Goal: Answer question/provide support

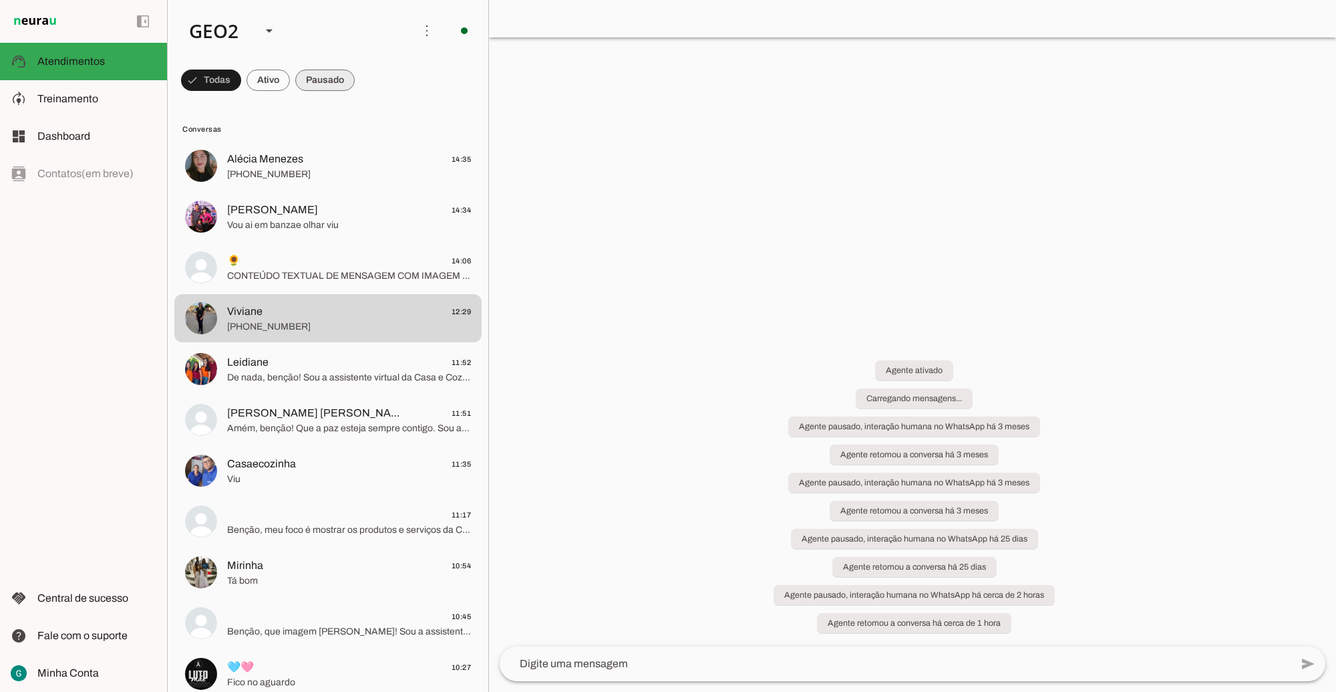
click at [241, 80] on span at bounding box center [211, 80] width 60 height 32
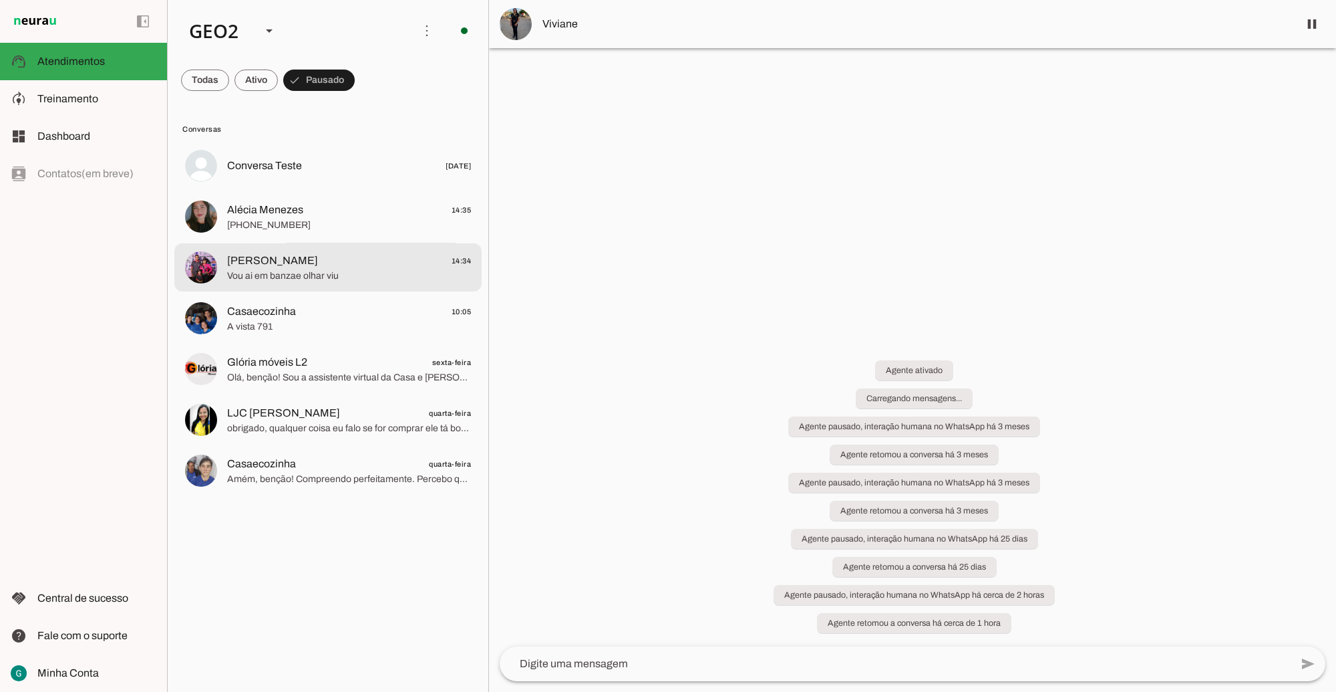
click at [307, 277] on span "Vou ai em banzae olhar viu" at bounding box center [349, 275] width 244 height 13
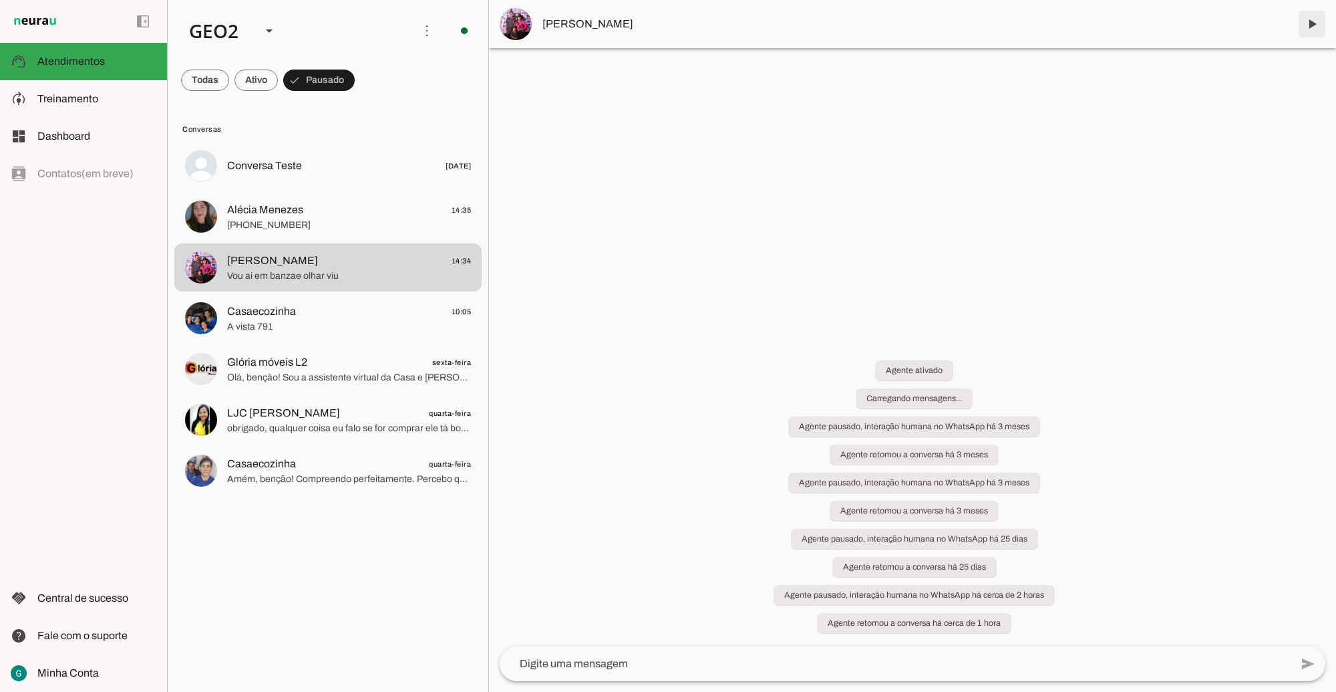
click at [1310, 21] on span at bounding box center [1312, 24] width 32 height 32
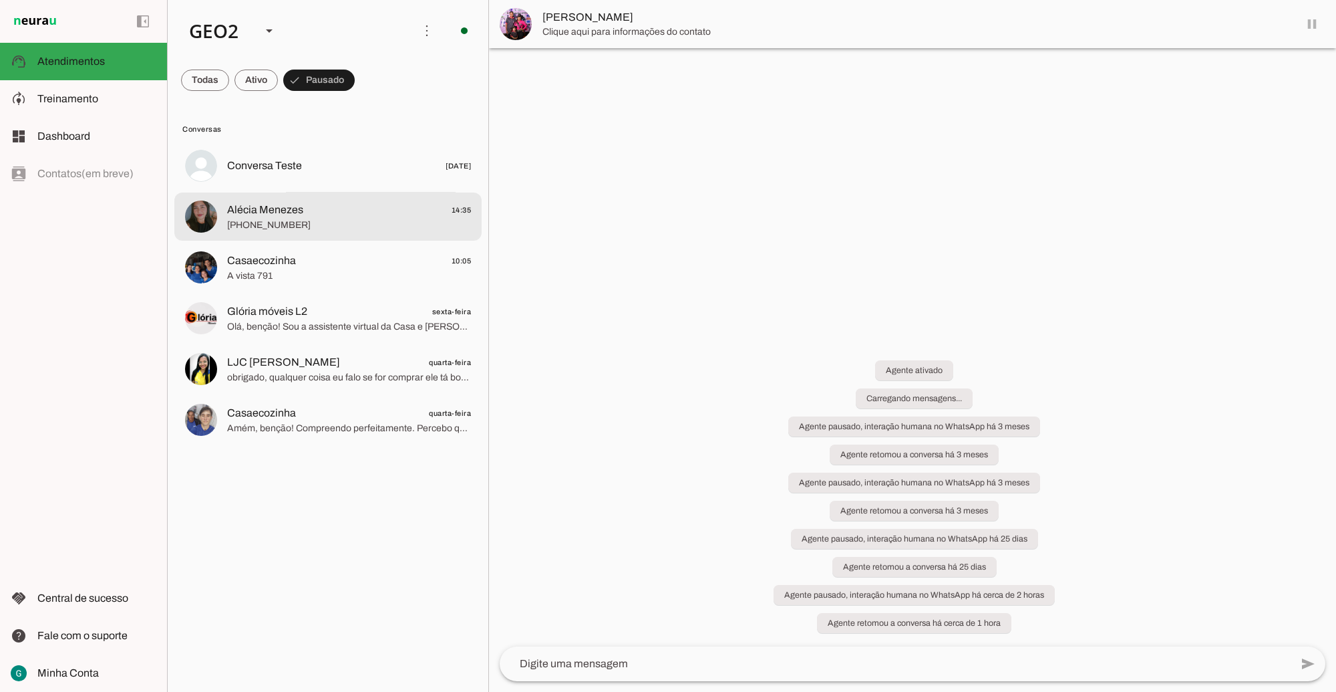
click at [348, 212] on span "Alécia Menezes 14:35" at bounding box center [349, 209] width 244 height 17
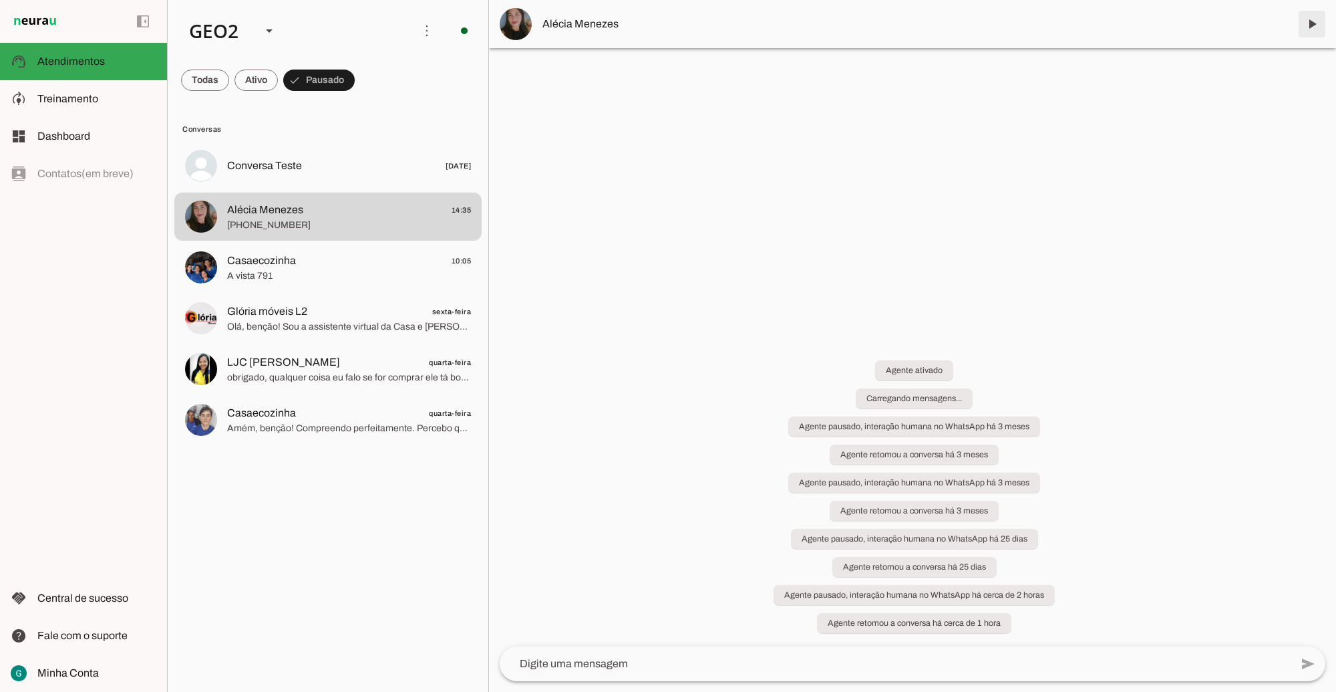
click at [1318, 22] on span at bounding box center [1312, 24] width 32 height 32
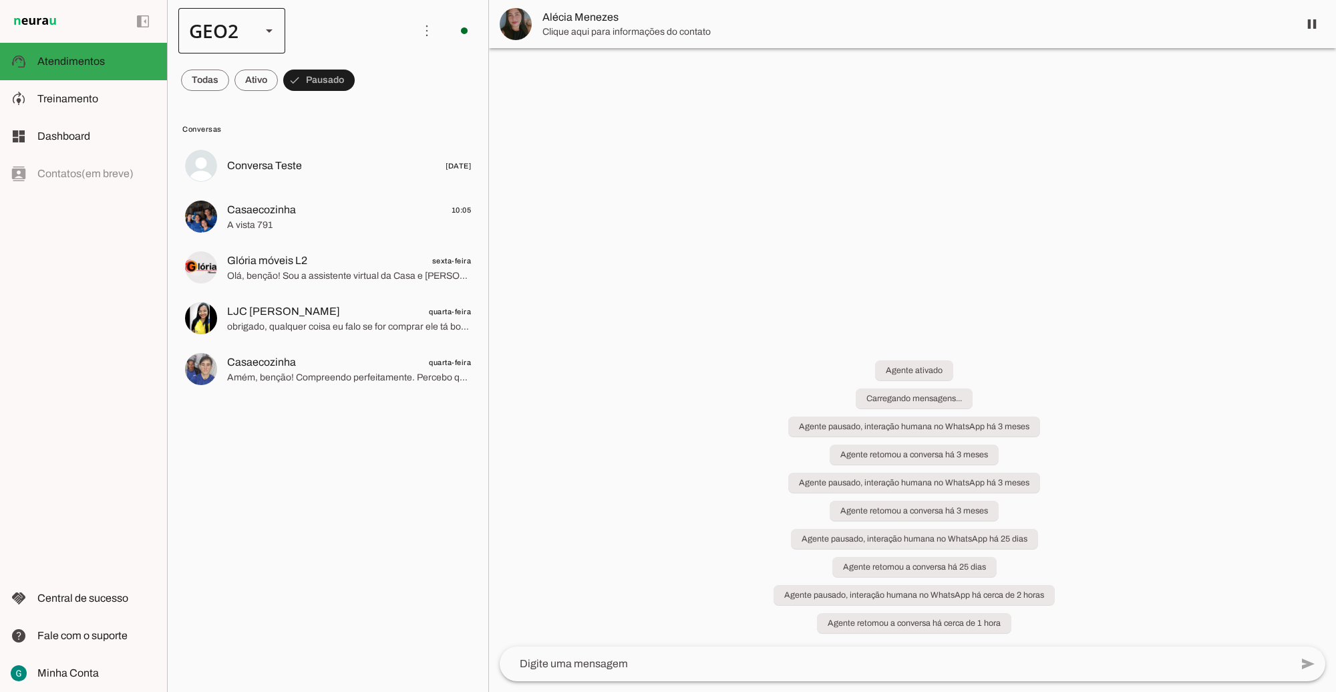
click at [251, 28] on div "GEO2" at bounding box center [231, 30] width 107 height 45
click at [367, 78] on slot at bounding box center [410, 86] width 86 height 16
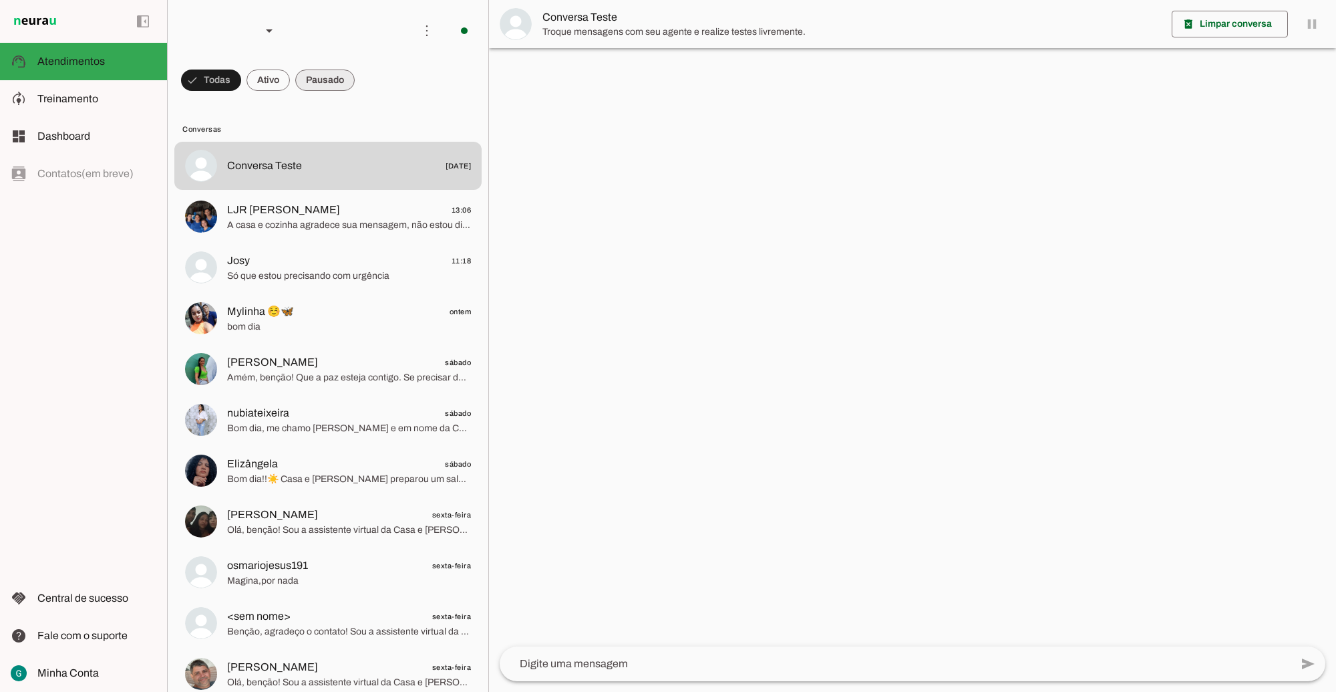
click at [241, 79] on span at bounding box center [211, 80] width 60 height 32
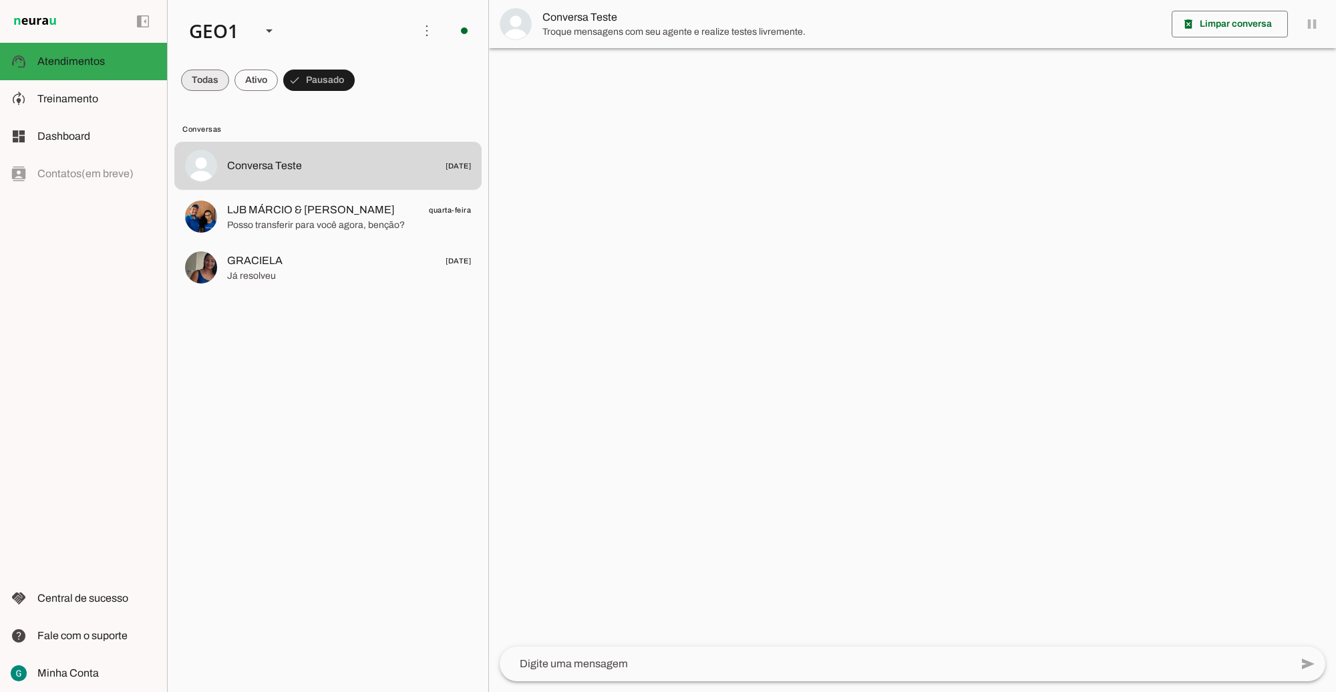
click at [190, 84] on span at bounding box center [205, 80] width 48 height 32
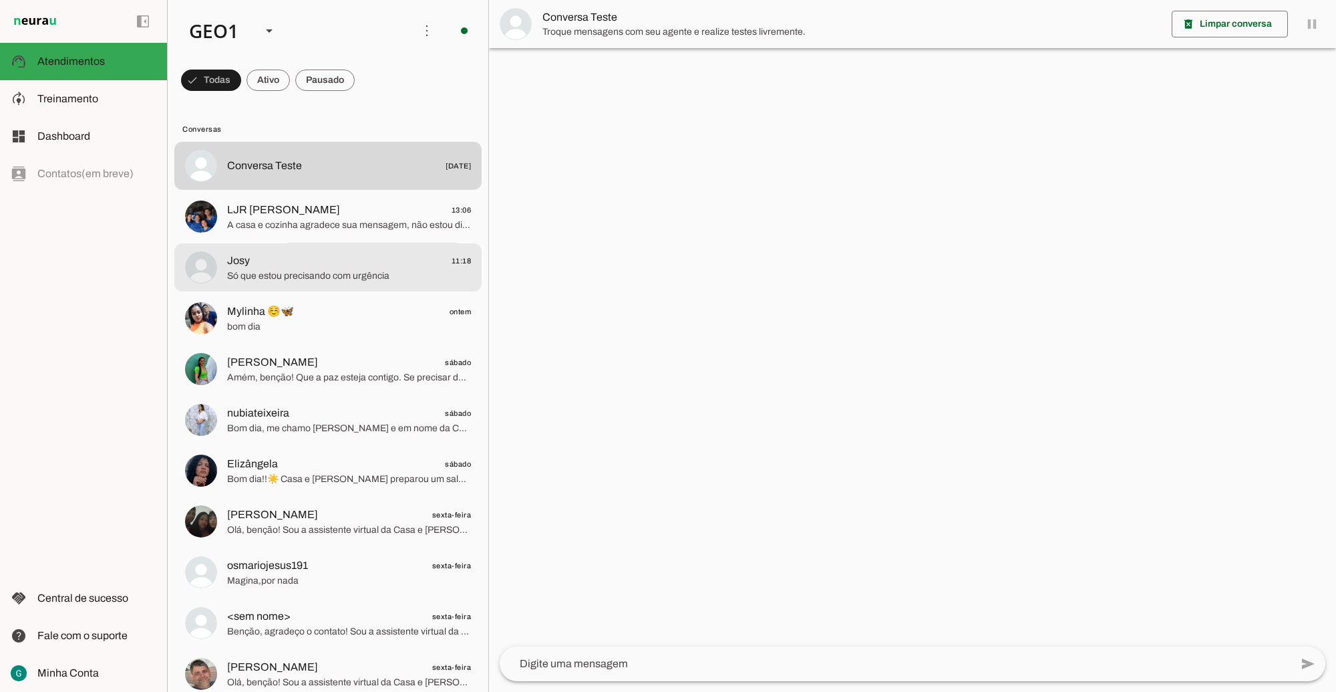
click at [323, 263] on span "Josy 11:18" at bounding box center [349, 260] width 244 height 17
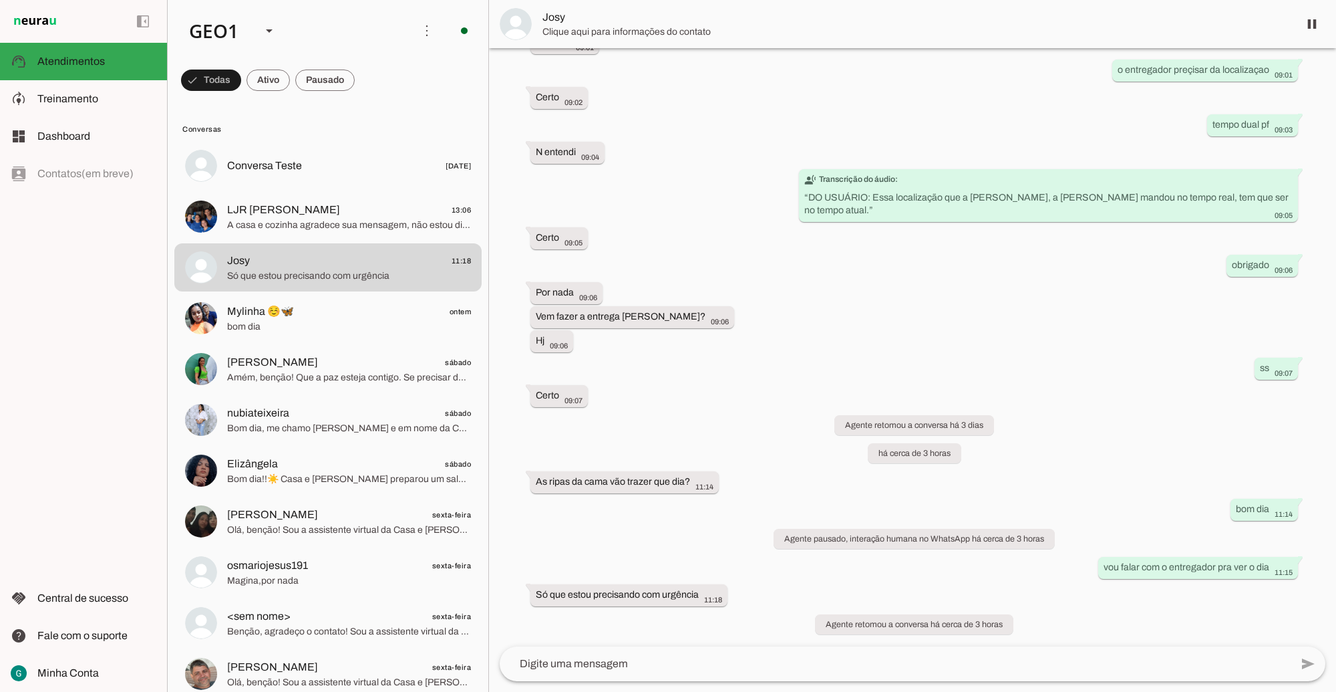
scroll to position [653, 0]
